Goal: Transaction & Acquisition: Purchase product/service

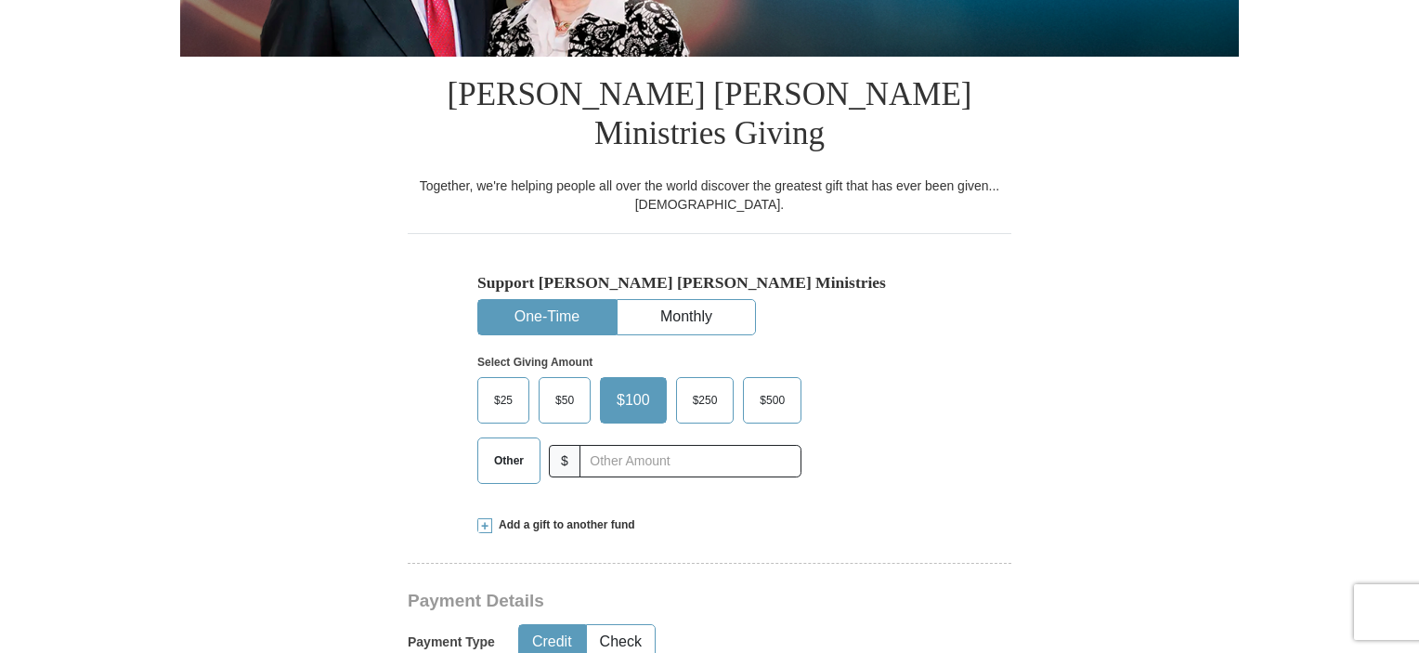
scroll to position [483, 0]
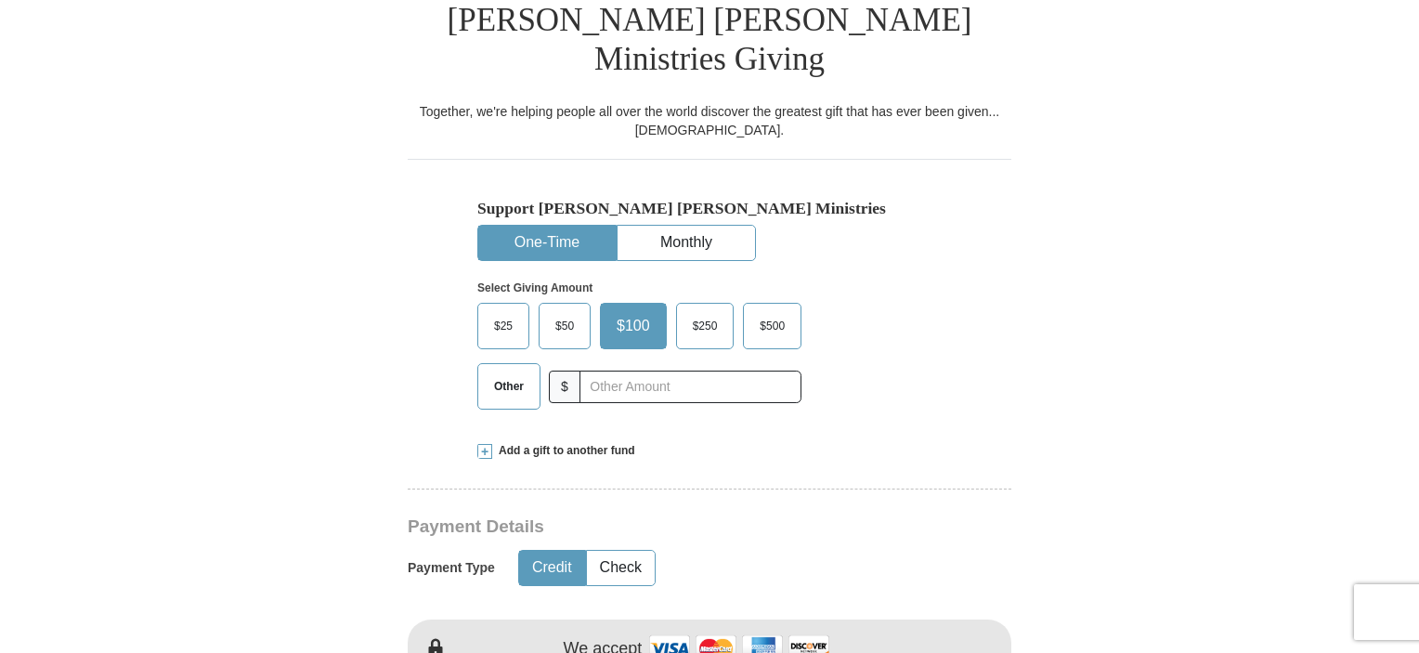
click at [513, 372] on span "Other" at bounding box center [509, 386] width 48 height 28
click at [0, 0] on input "Other" at bounding box center [0, 0] width 0 height 0
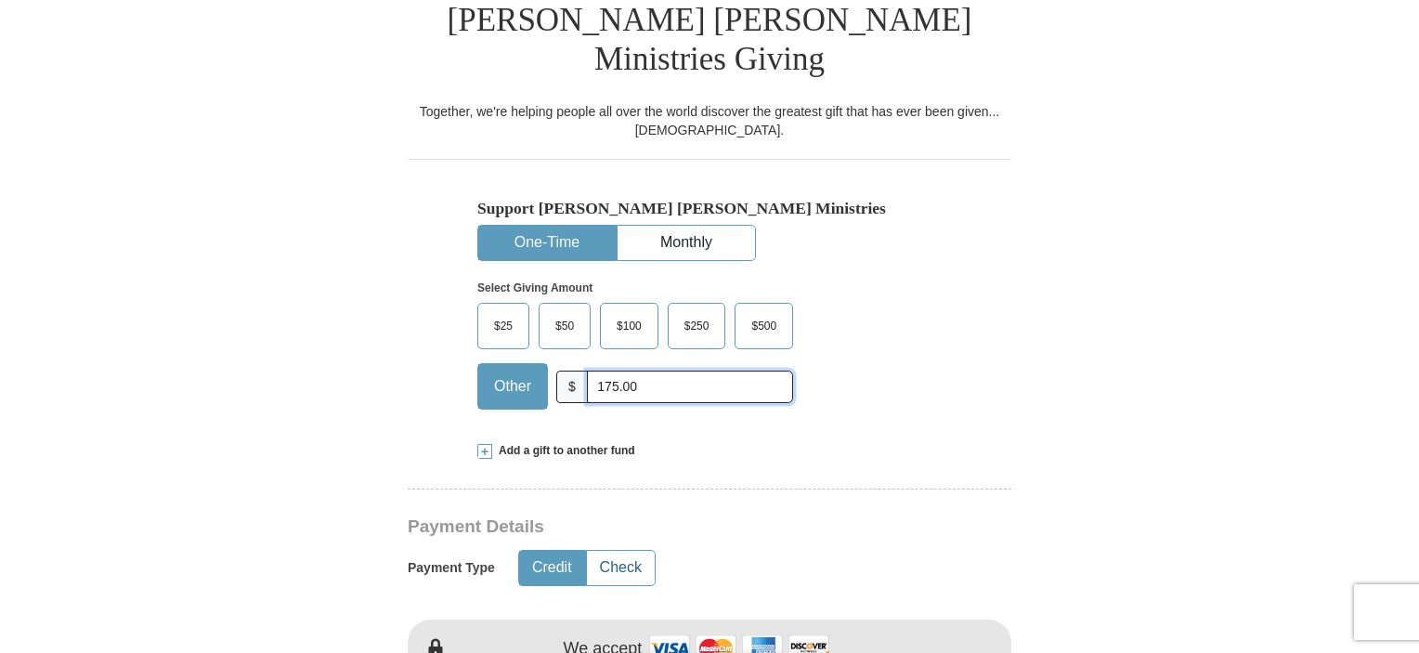
type input "175.00"
click at [609, 551] on button "Check" at bounding box center [621, 568] width 68 height 34
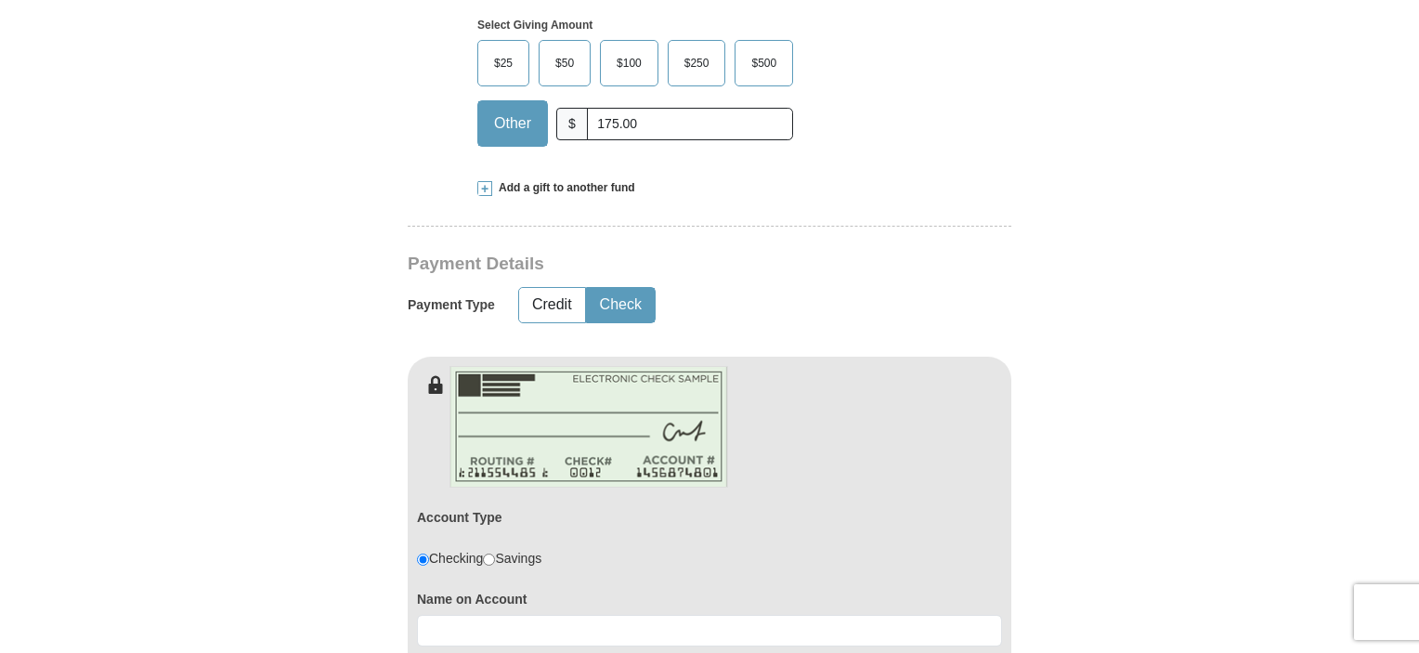
scroll to position [780, 0]
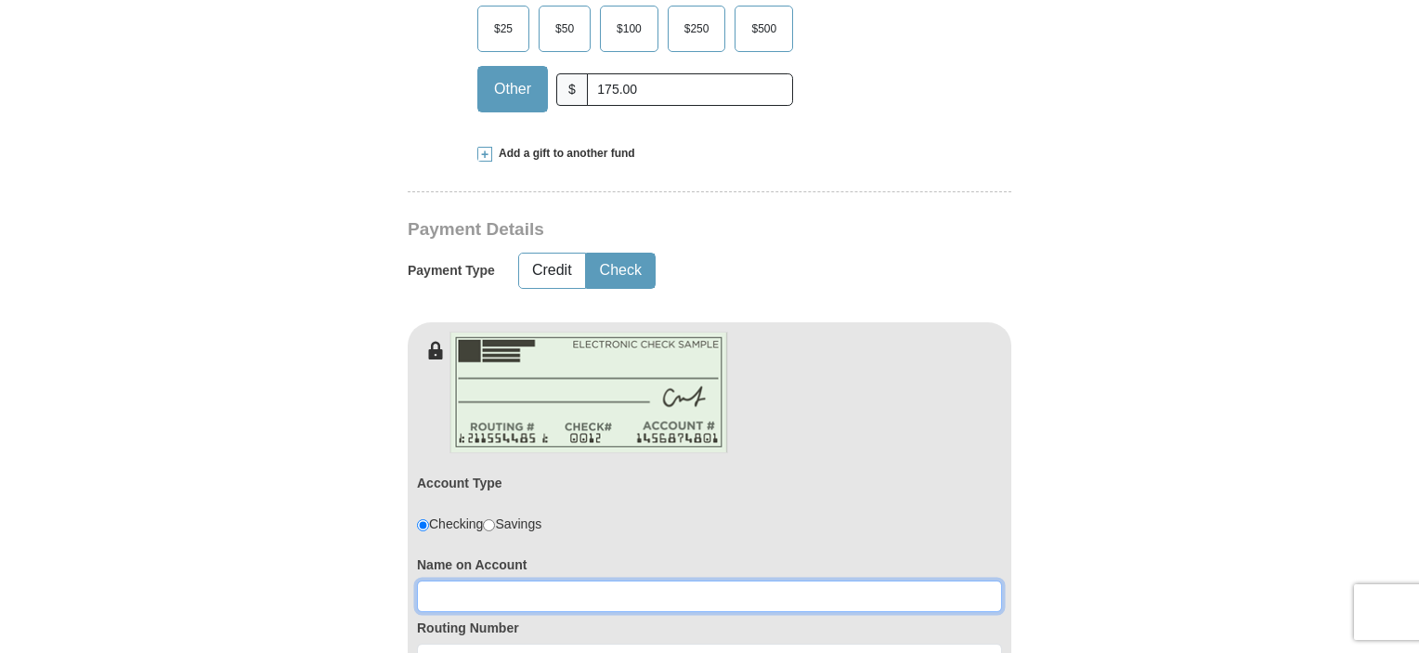
click at [513, 580] on input at bounding box center [709, 596] width 585 height 32
type input "Charles & Faye Smith"
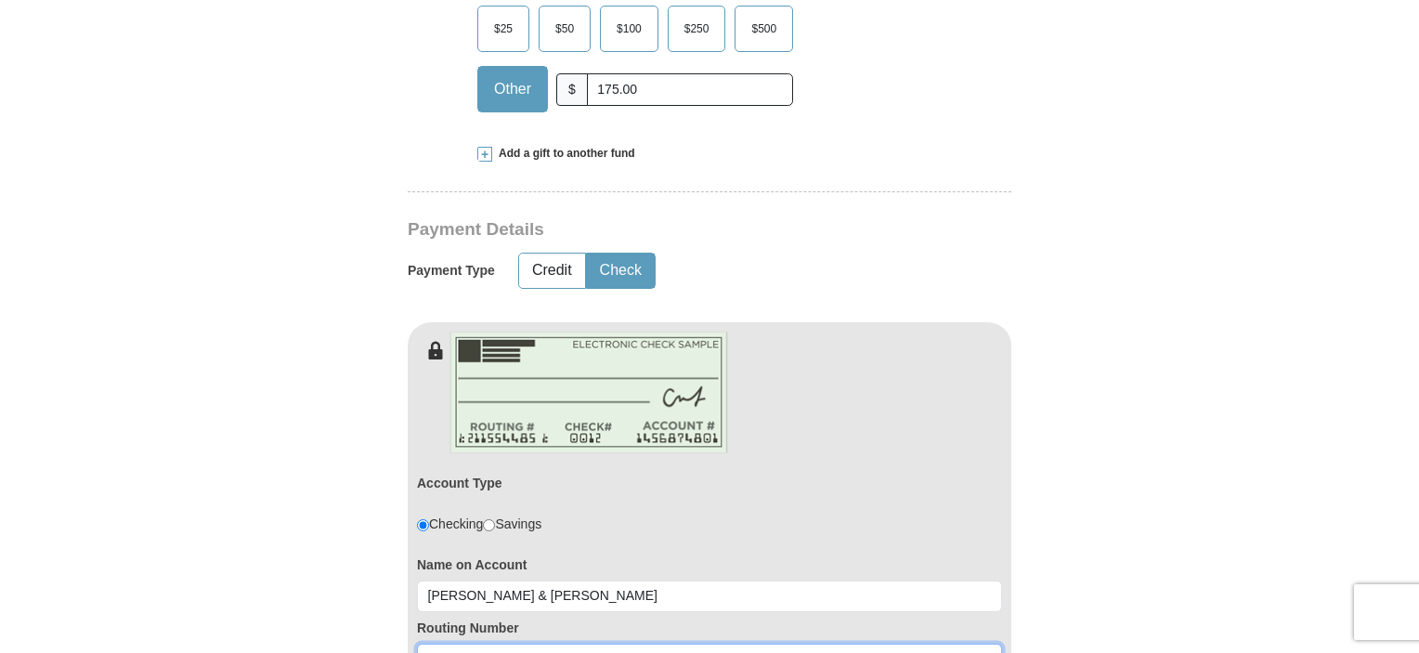
click at [464, 643] on input at bounding box center [709, 659] width 585 height 32
type input "031309123"
click at [248, 545] on form "Already have an account? Sign in for faster giving. Don't have an account? Crea…" at bounding box center [709, 573] width 1058 height 2559
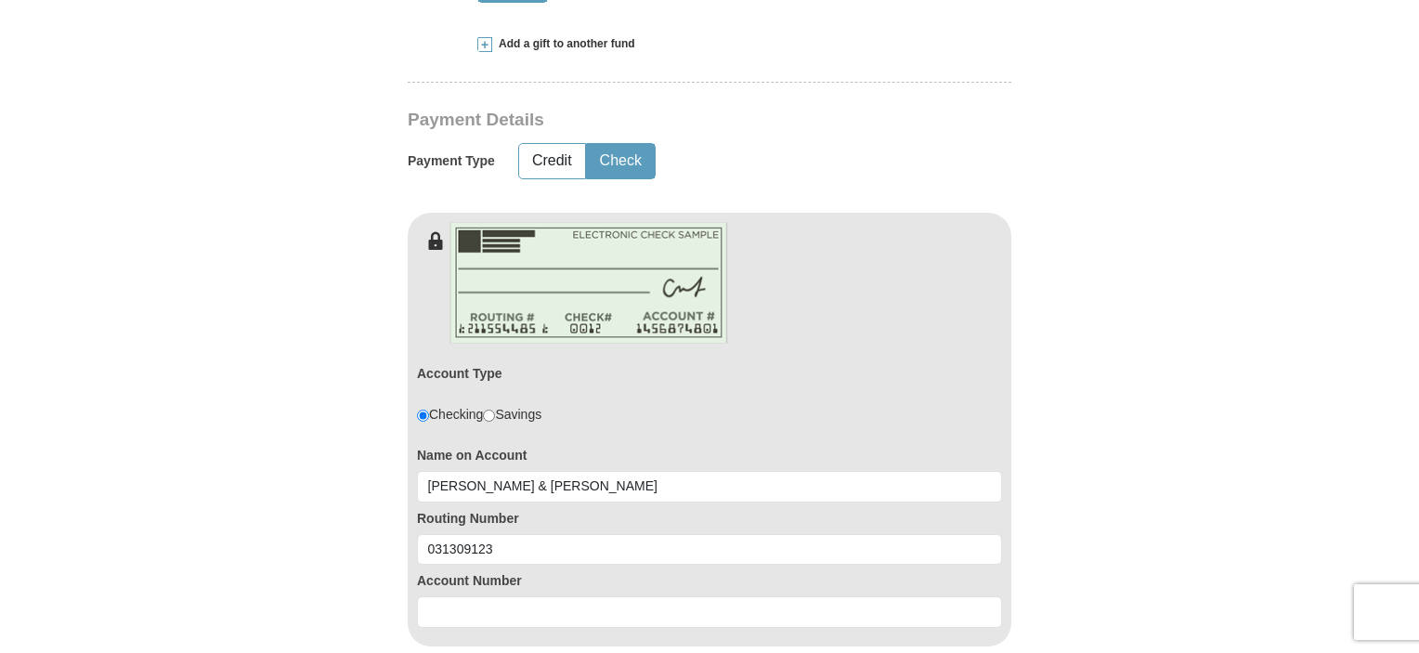
scroll to position [891, 0]
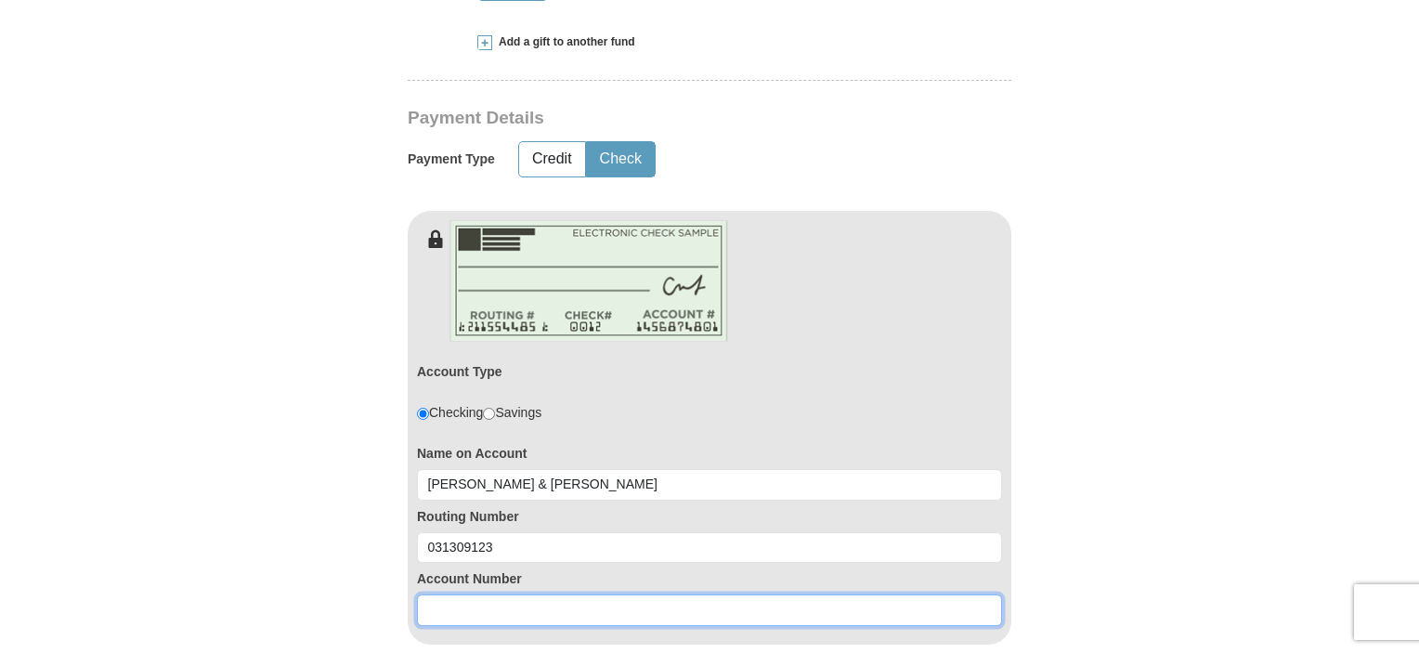
click at [443, 594] on input at bounding box center [709, 610] width 585 height 32
type input "1390003823349"
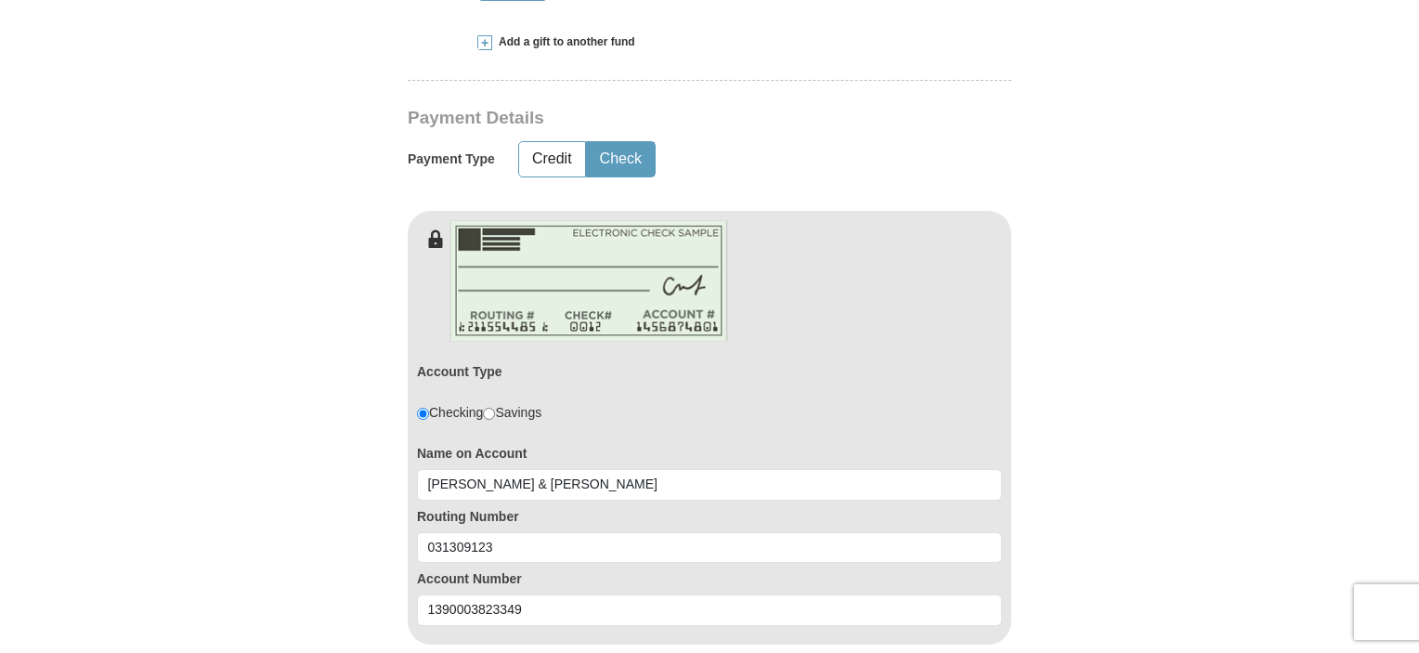
click at [212, 604] on form "Already have an account? Sign in for faster giving. Don't have an account? Crea…" at bounding box center [709, 462] width 1058 height 2559
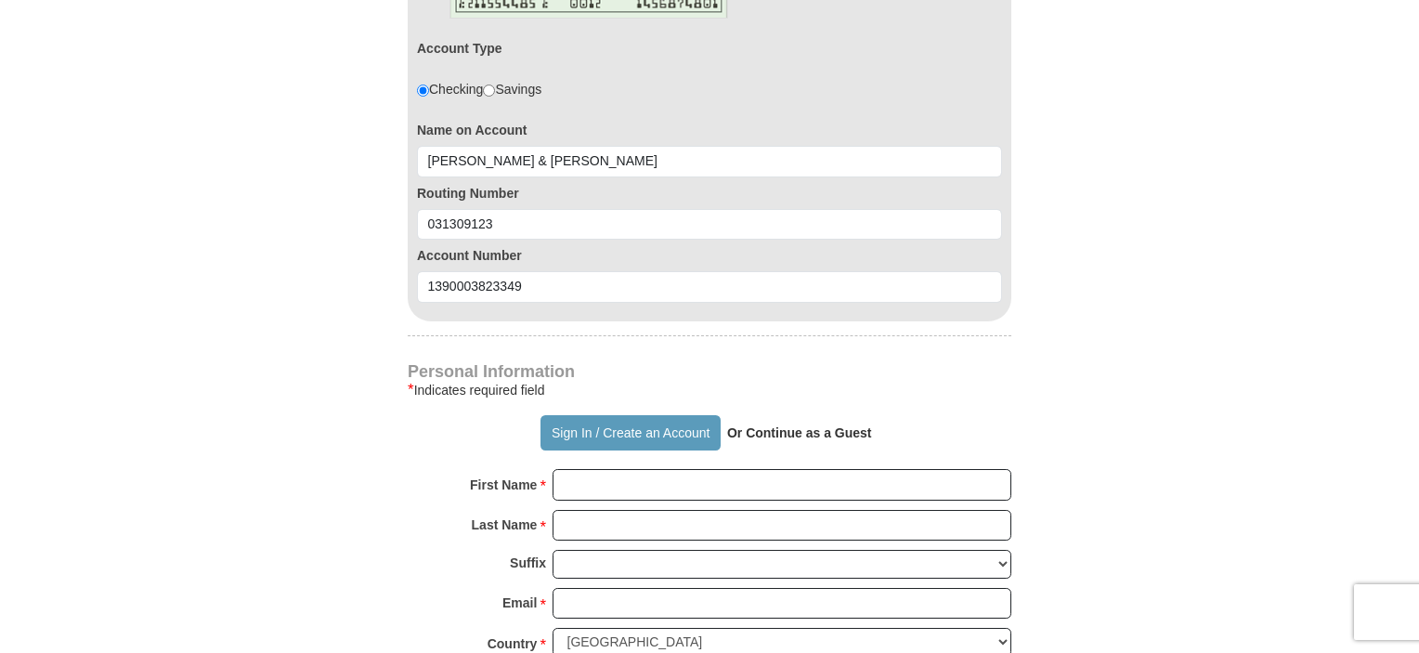
scroll to position [1226, 0]
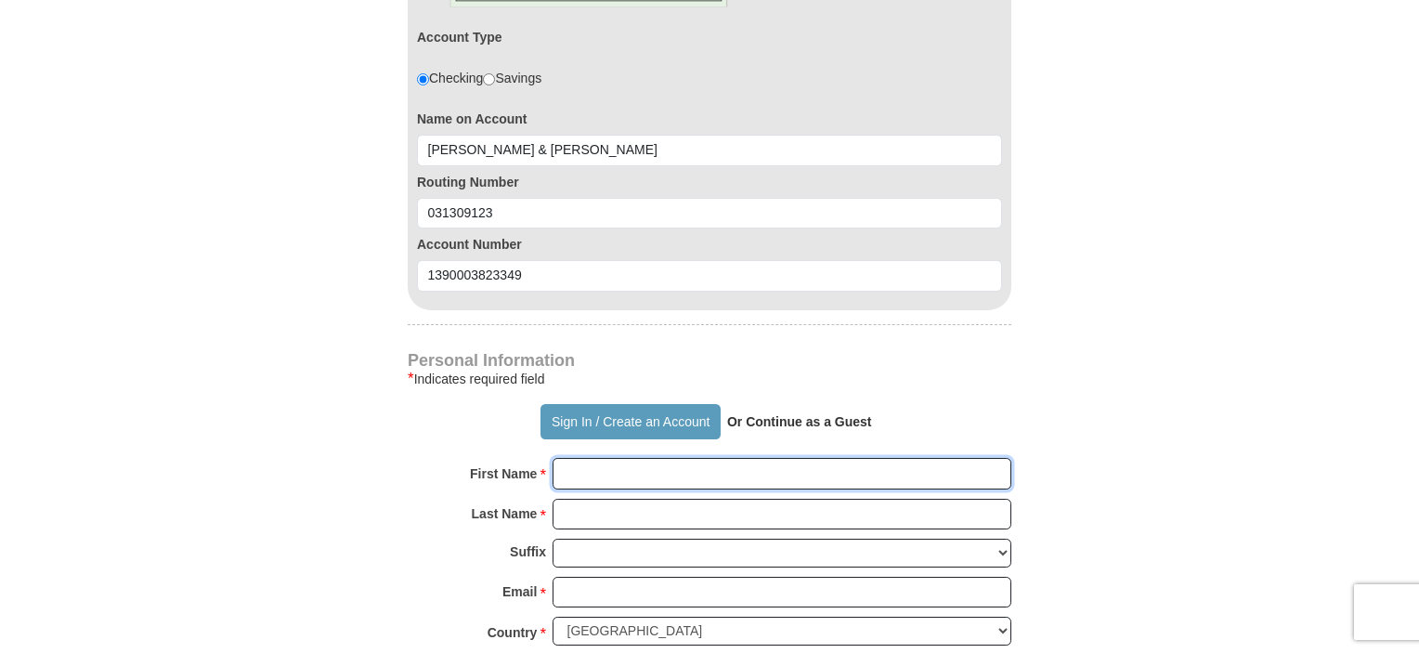
click at [575, 458] on input "First Name *" at bounding box center [781, 474] width 459 height 32
type input "Charles and Faye"
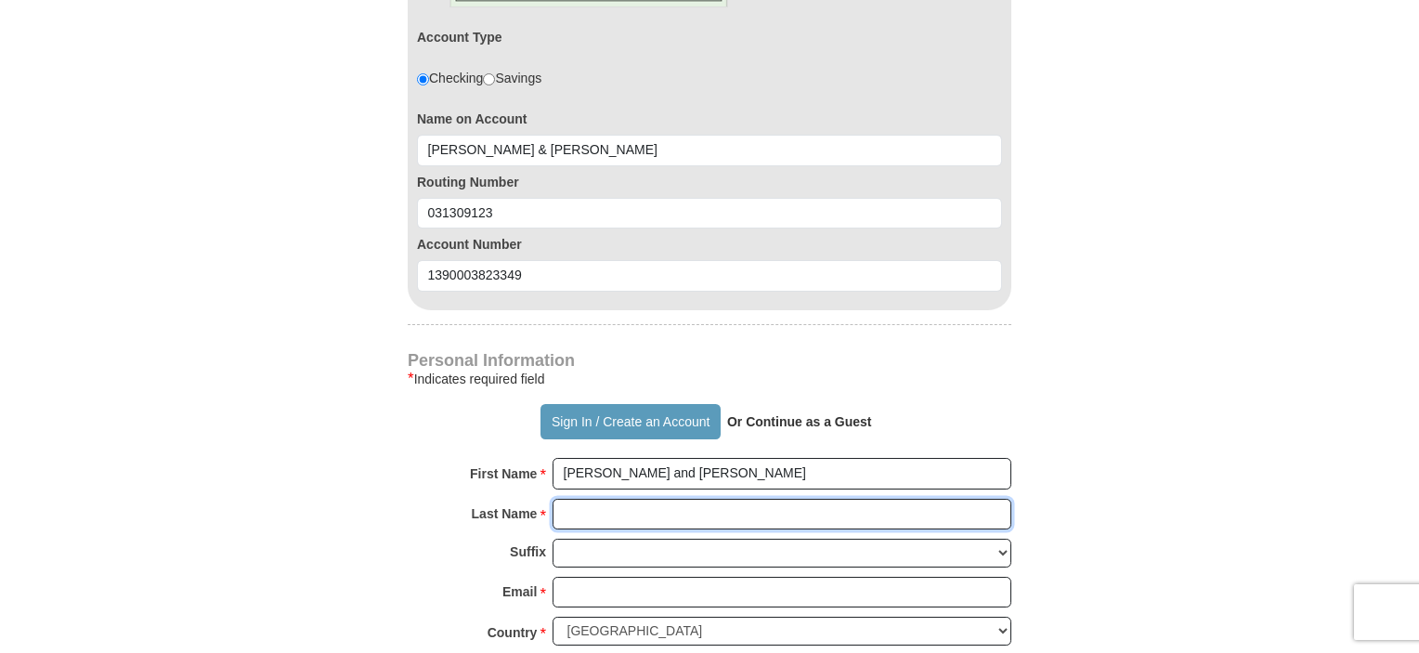
click at [605, 499] on input "Last Name *" at bounding box center [781, 515] width 459 height 32
type input "Smith"
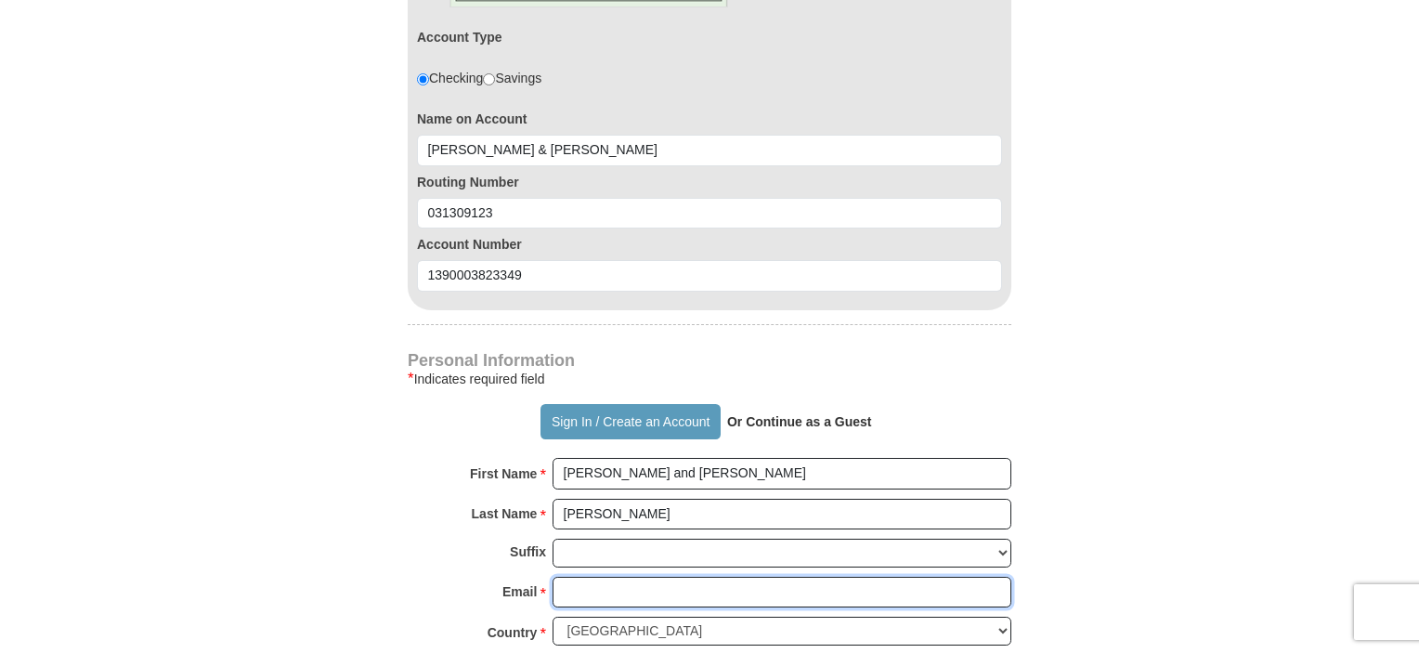
click at [580, 577] on input "Email *" at bounding box center [781, 593] width 459 height 32
type input "cfsmith@cfaith.com"
click at [418, 577] on div "Email * cfsmith@cfaith.com Please enter Email The email address you have entere…" at bounding box center [710, 597] width 604 height 41
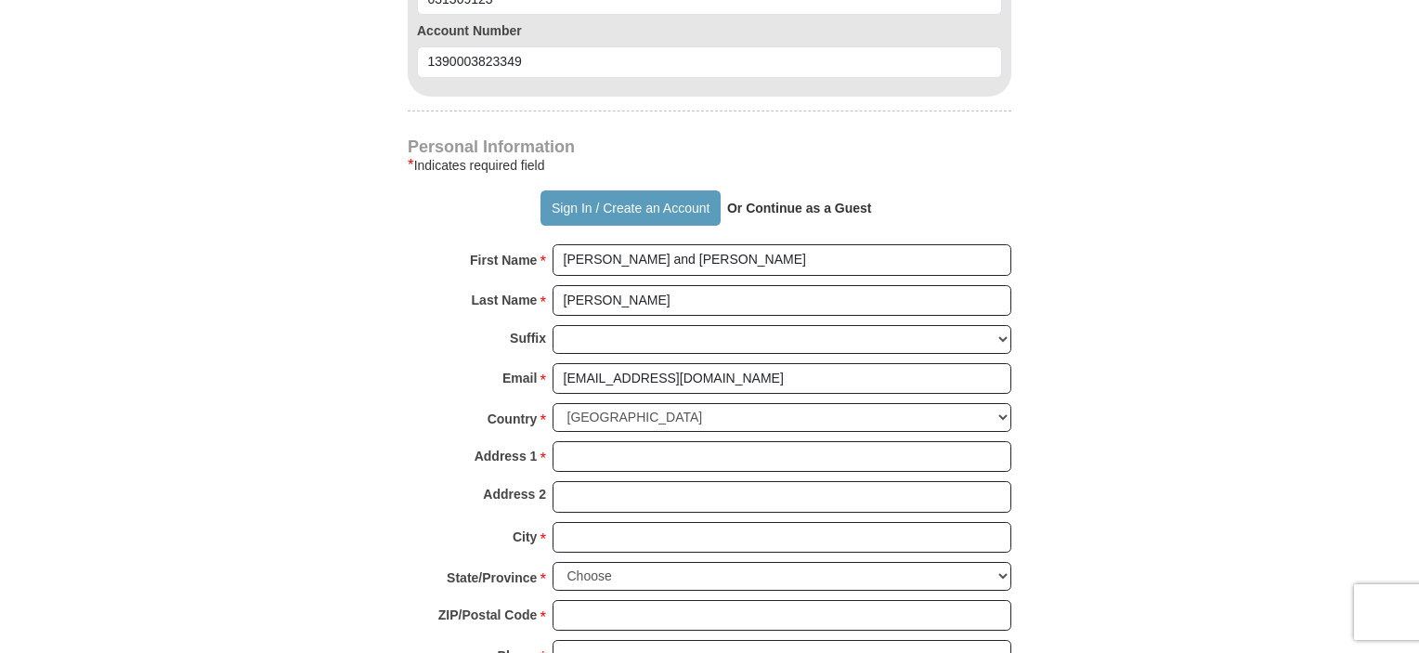
scroll to position [1448, 0]
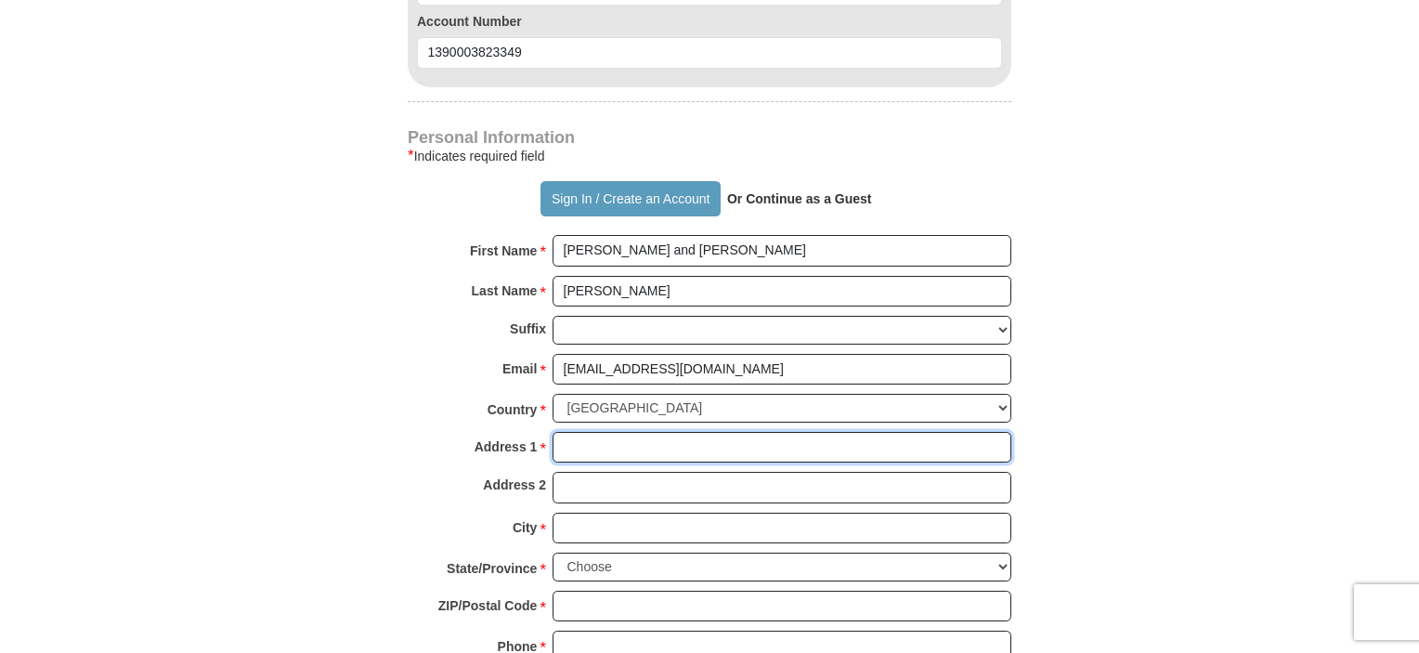
click at [630, 432] on input "Address 1 *" at bounding box center [781, 448] width 459 height 32
type input "11980 Oakton Dr."
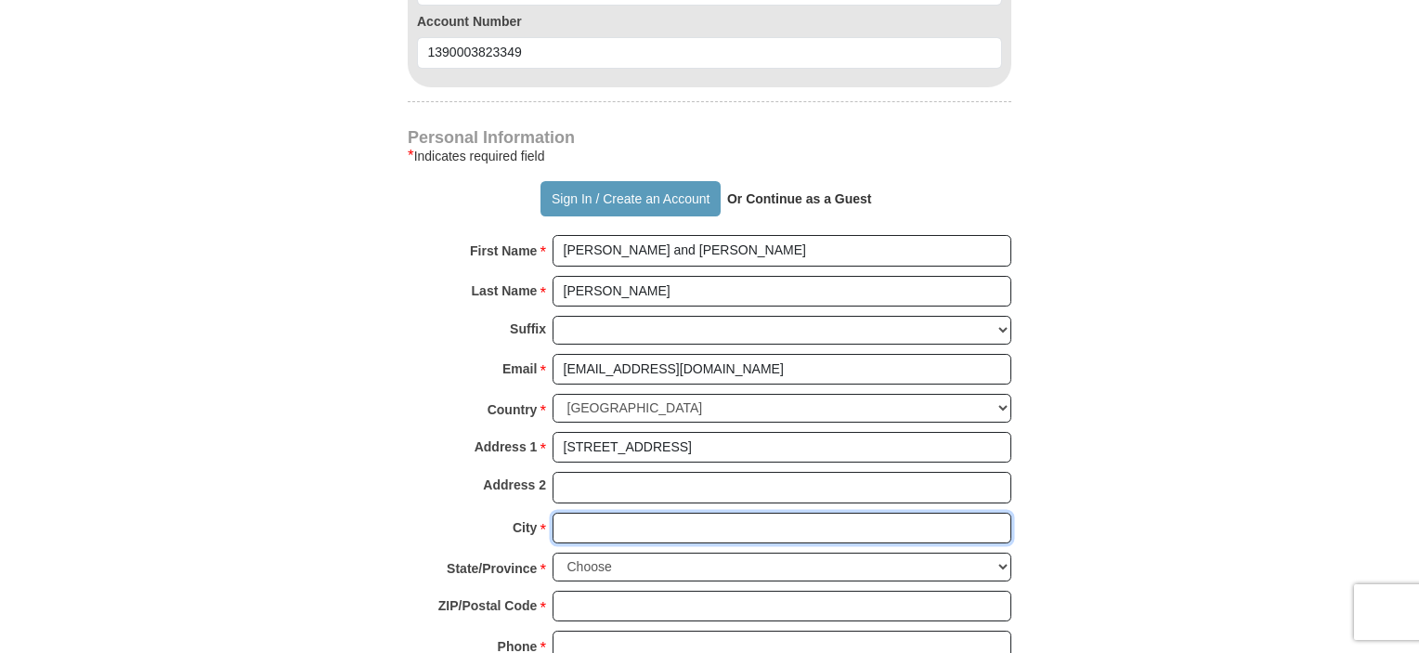
click at [596, 513] on input "City *" at bounding box center [781, 529] width 459 height 32
type input "Waynesboro"
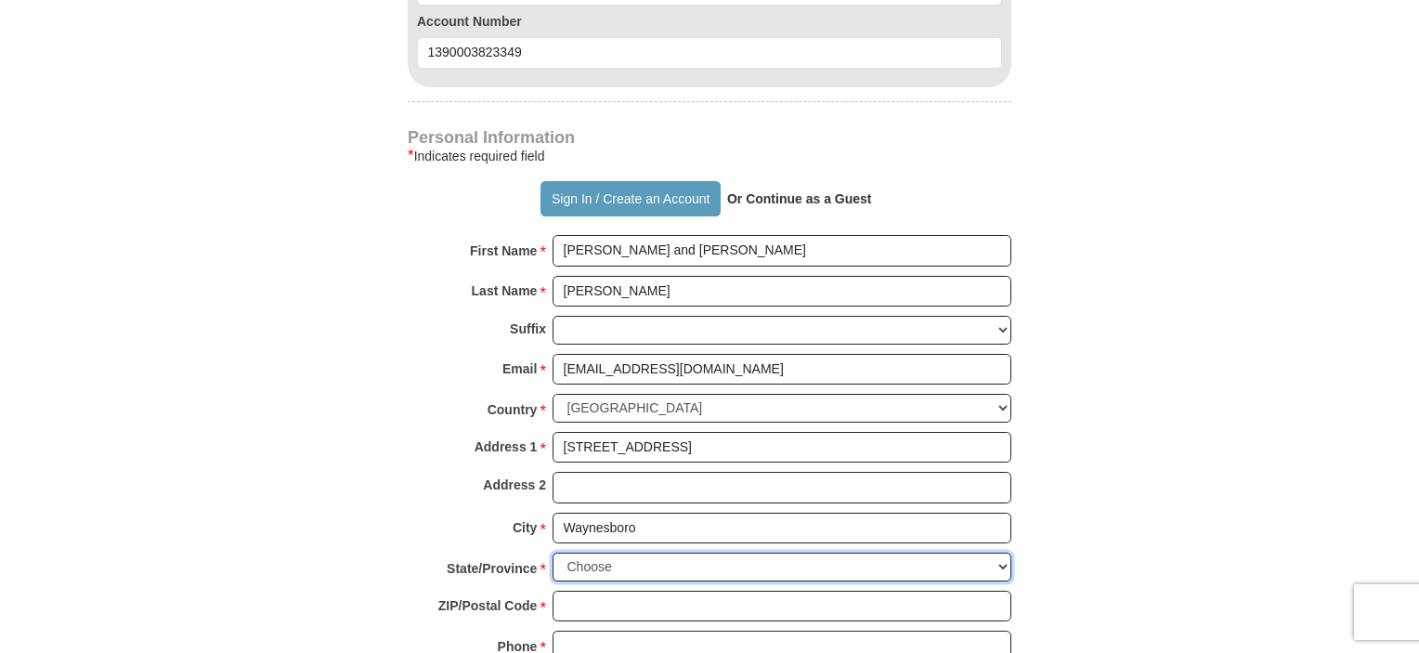
click at [1002, 552] on select "Choose Alabama Alaska American Samoa Arizona Arkansas Armed Forces Americas Arm…" at bounding box center [781, 566] width 459 height 29
click at [1000, 552] on select "Choose Alabama Alaska American Samoa Arizona Arkansas Armed Forces Americas Arm…" at bounding box center [781, 566] width 459 height 29
select select "PA"
click at [552, 552] on select "Choose Alabama Alaska American Samoa Arizona Arkansas Armed Forces Americas Arm…" at bounding box center [781, 566] width 459 height 29
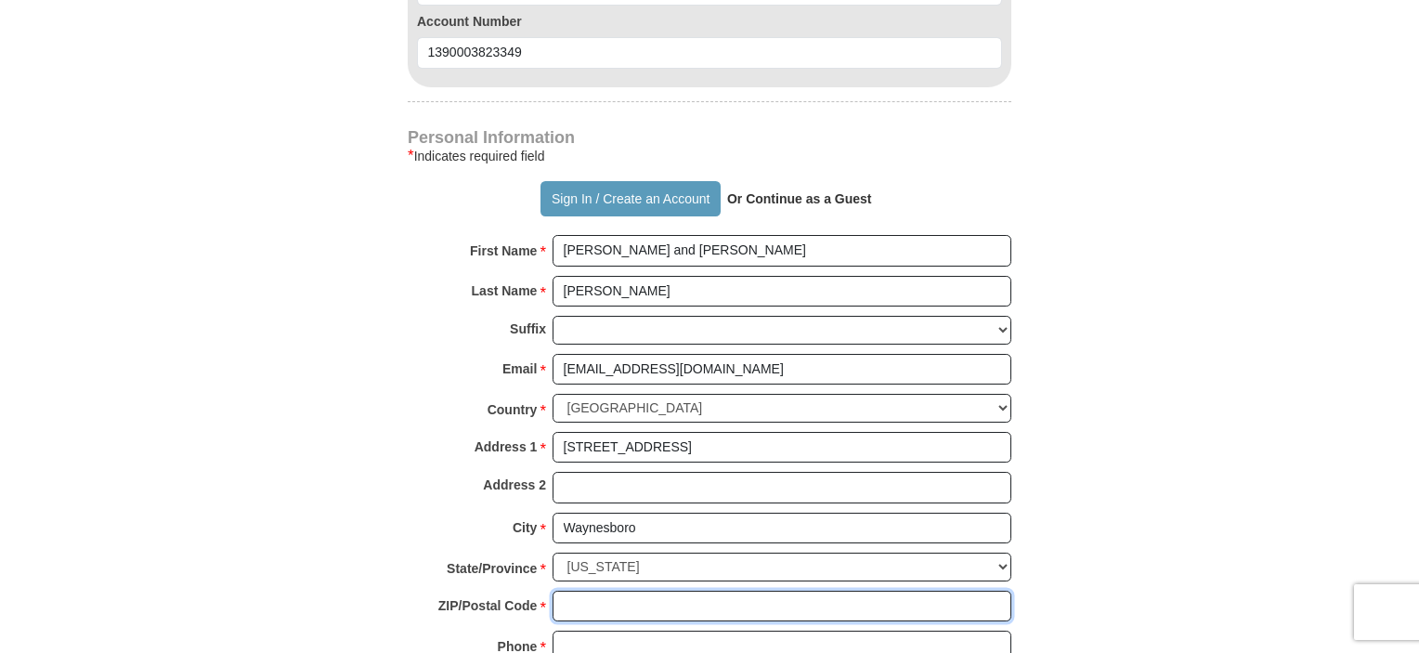
click at [656, 591] on input "ZIP/Postal Code *" at bounding box center [781, 607] width 459 height 32
type input "17268"
click at [657, 630] on input "Phone * *" at bounding box center [781, 646] width 459 height 32
type input "717-414-4625"
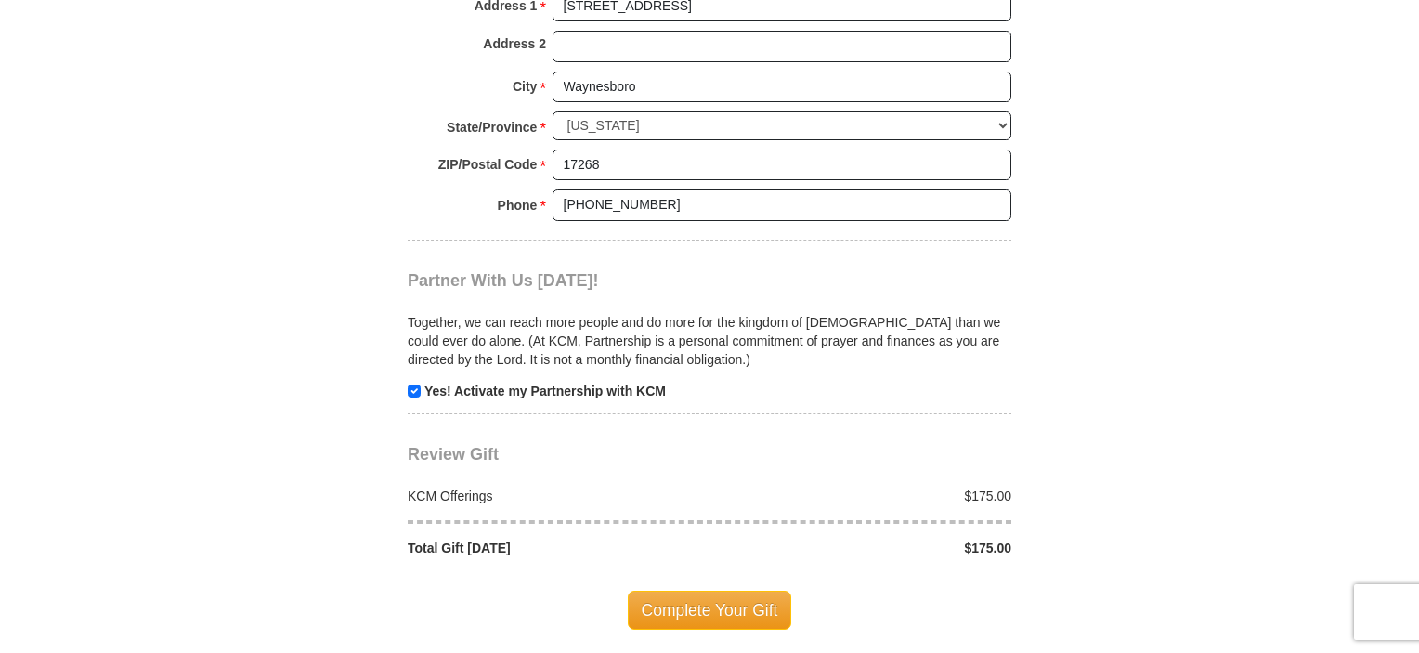
scroll to position [1894, 0]
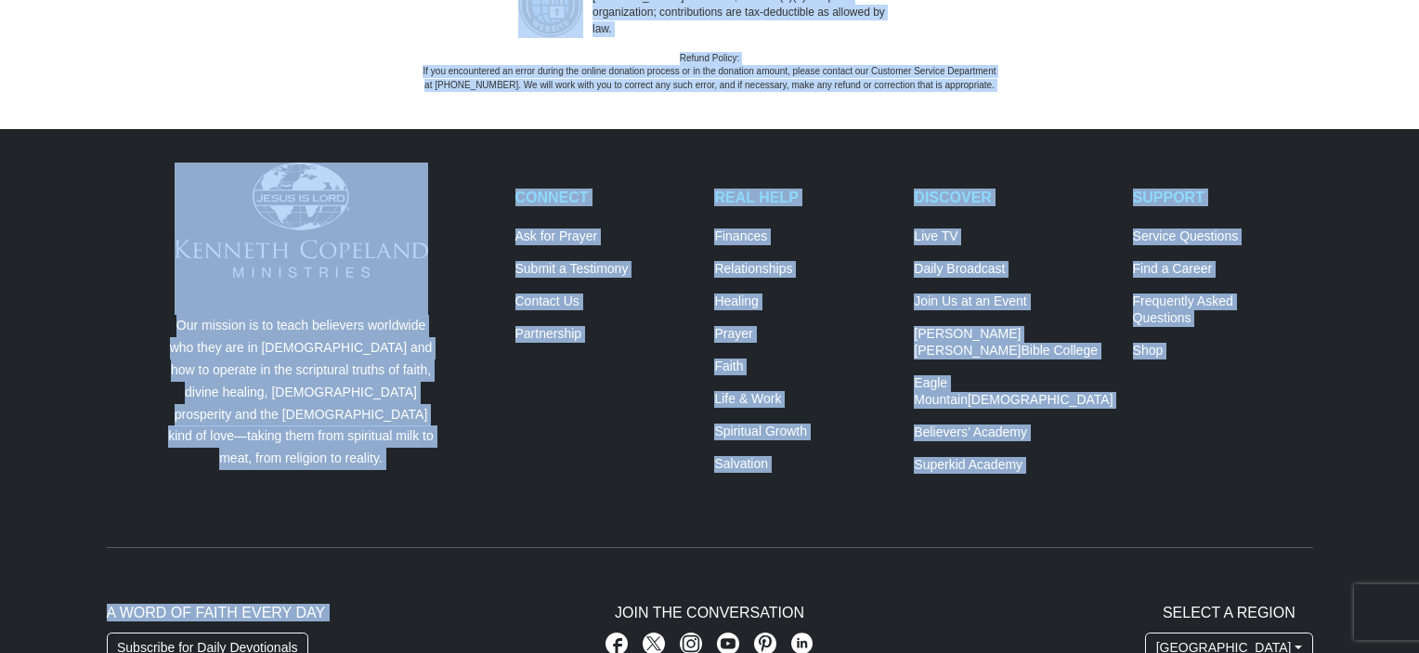
drag, startPoint x: 1189, startPoint y: 544, endPoint x: 1006, endPoint y: 682, distance: 229.3
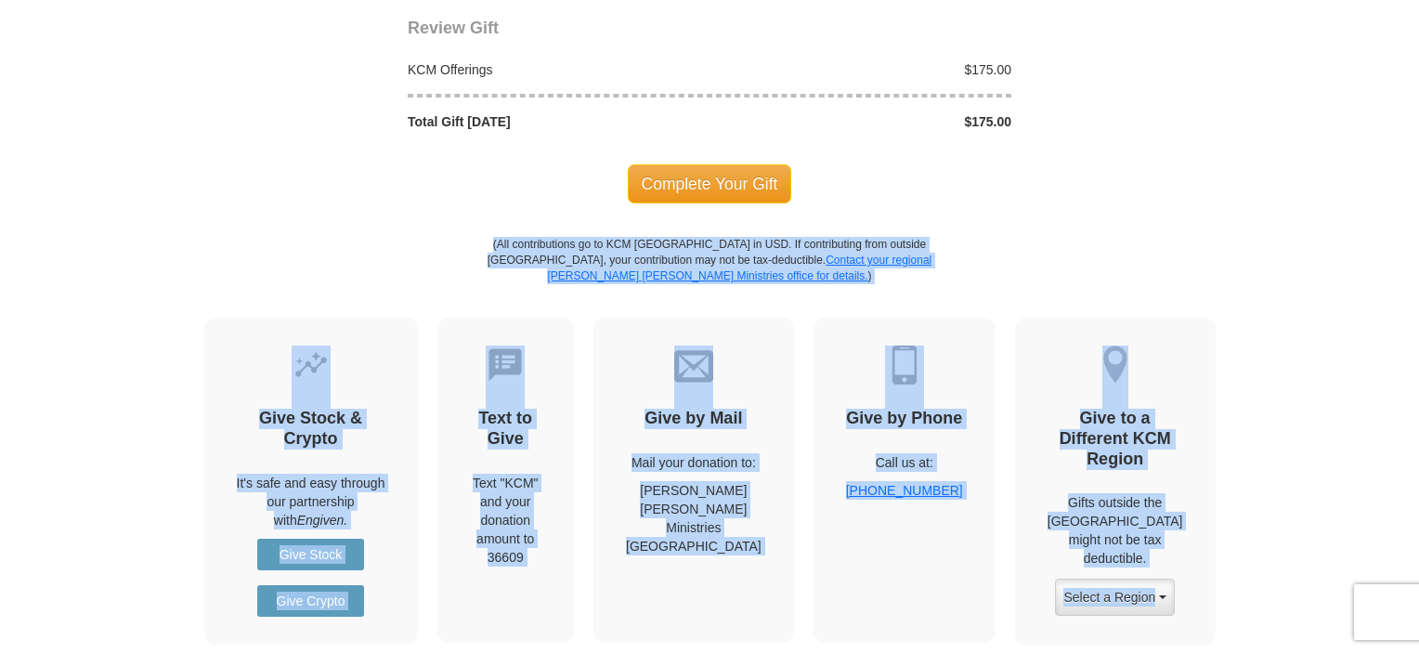
scroll to position [2131, 0]
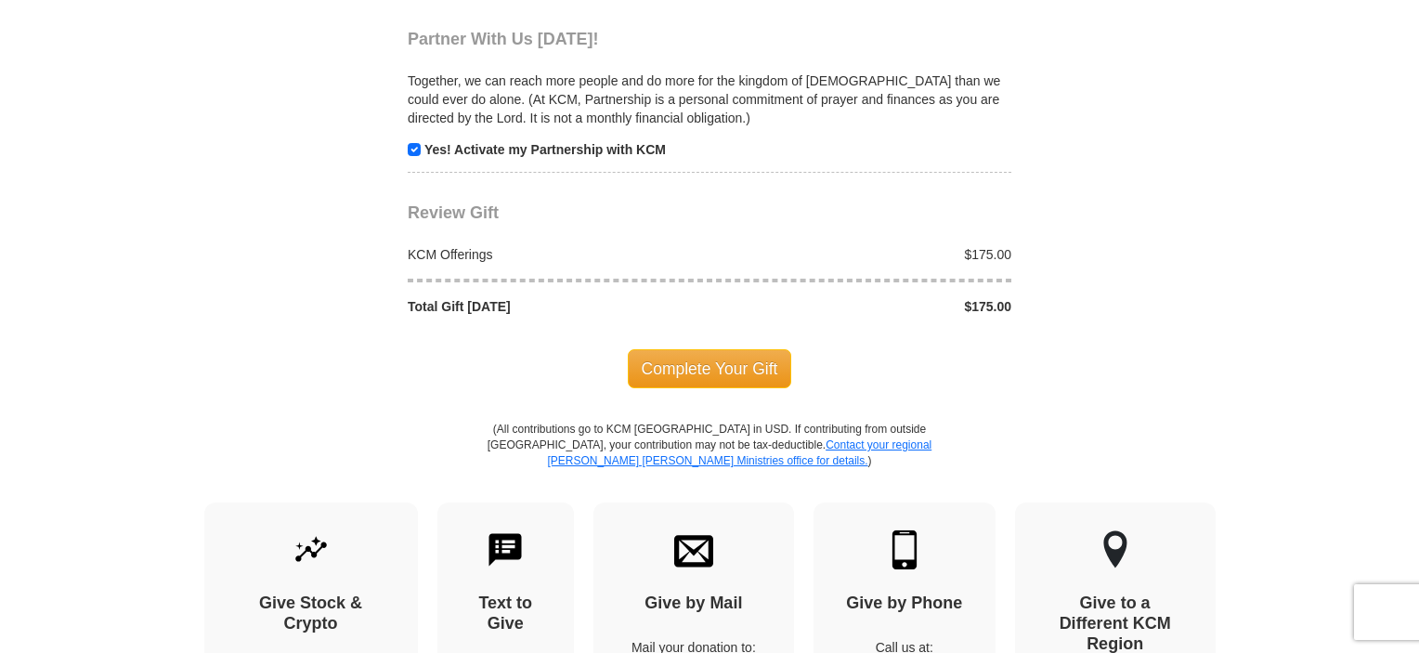
click at [719, 349] on span "Complete Your Gift" at bounding box center [710, 368] width 164 height 39
